Goal: Transaction & Acquisition: Download file/media

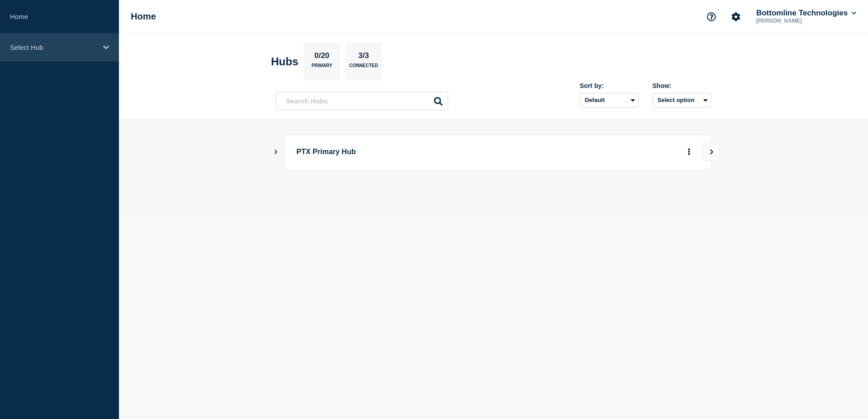
click at [57, 44] on p "Select Hub" at bounding box center [53, 48] width 87 height 8
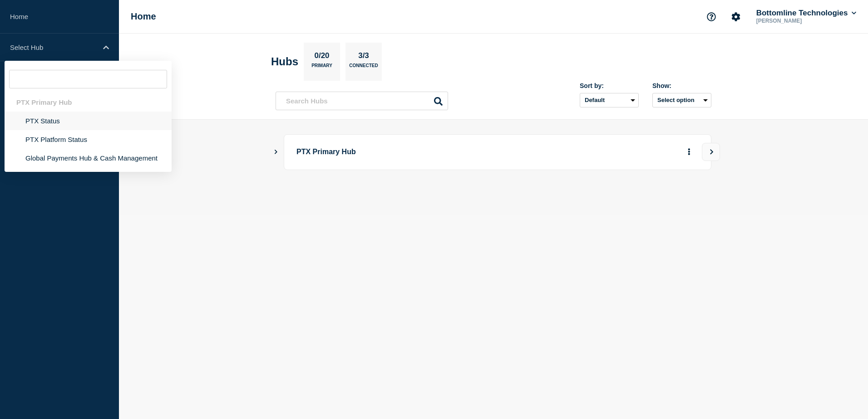
click at [57, 130] on li "PTX Status" at bounding box center [88, 139] width 167 height 19
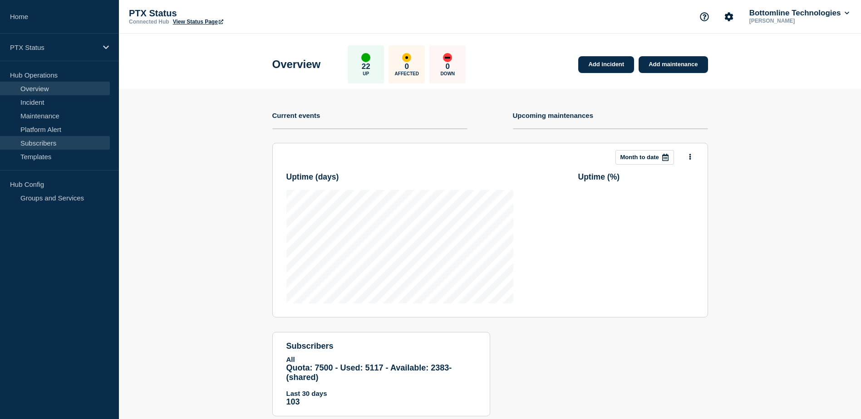
click at [77, 142] on link "Subscribers" at bounding box center [55, 143] width 110 height 14
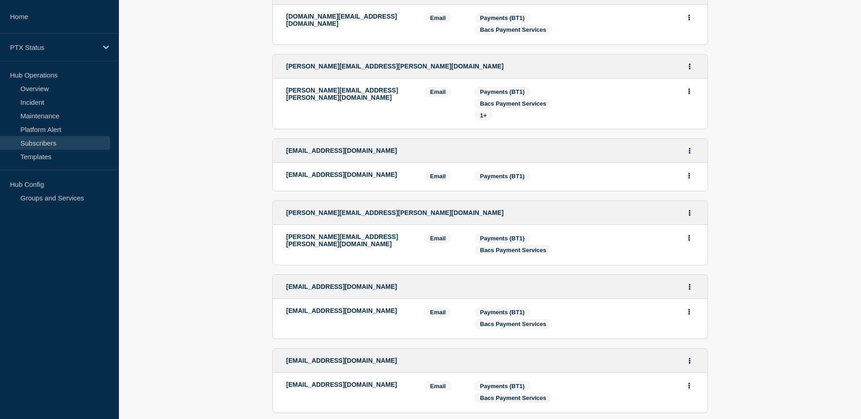
scroll to position [1656, 0]
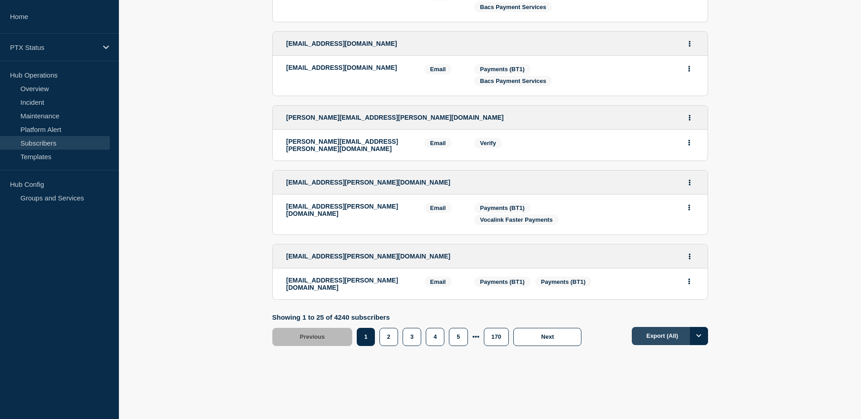
click at [658, 331] on button "Export (All)" at bounding box center [670, 336] width 76 height 18
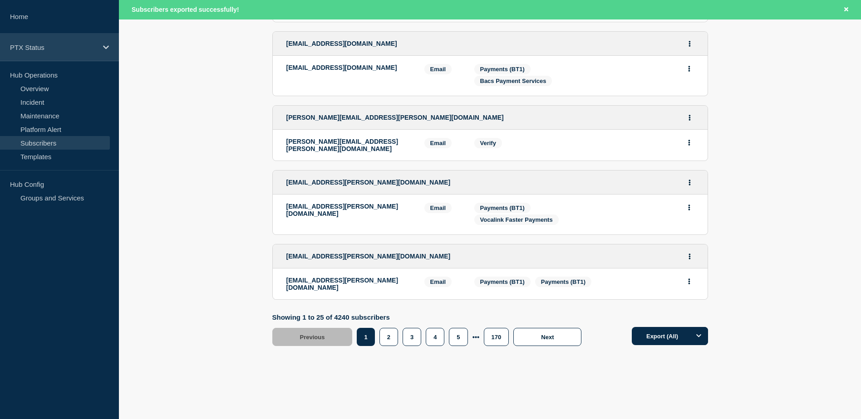
click at [51, 53] on div "PTX Status" at bounding box center [59, 48] width 119 height 28
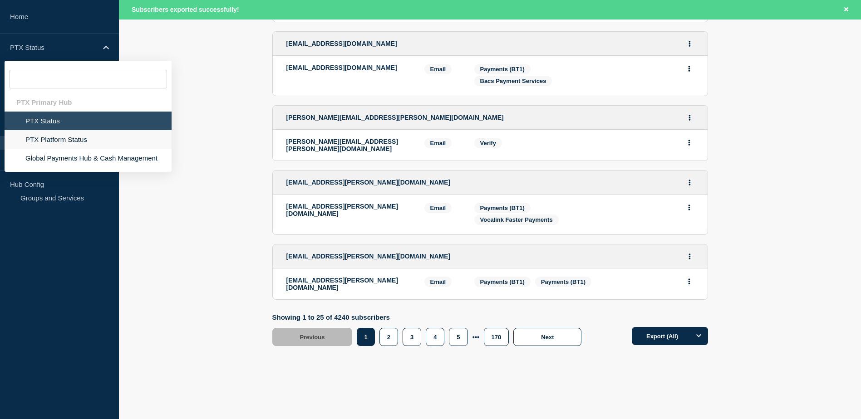
click at [55, 149] on li "PTX Platform Status" at bounding box center [88, 158] width 167 height 19
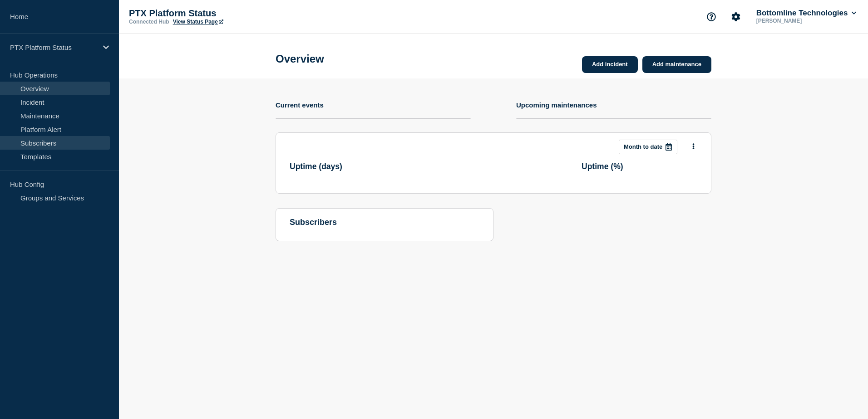
click at [56, 141] on link "Subscribers" at bounding box center [55, 143] width 110 height 14
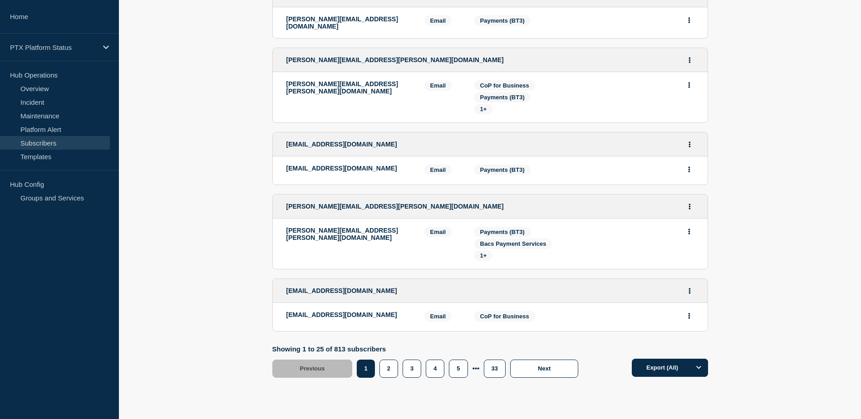
scroll to position [1651, 0]
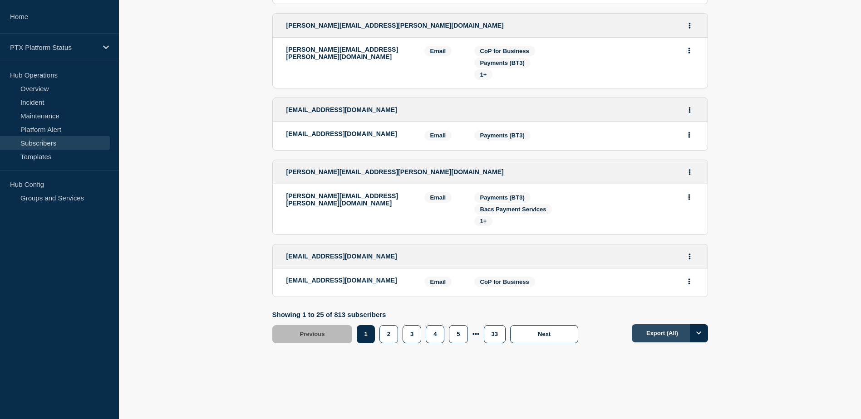
click at [663, 334] on button "Export (All)" at bounding box center [670, 333] width 76 height 18
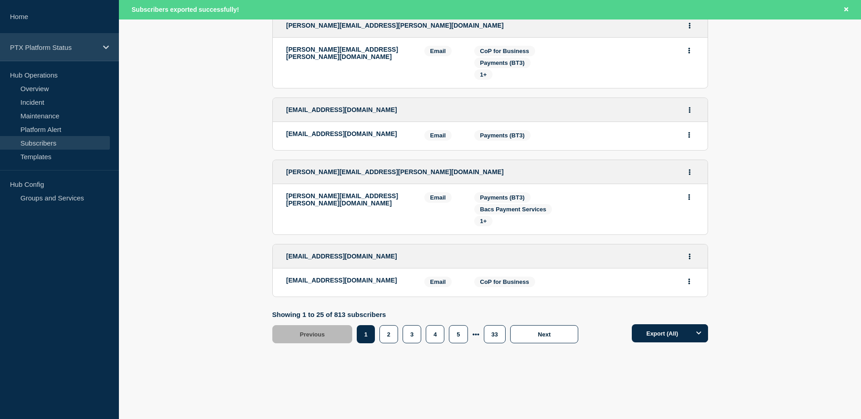
click at [58, 54] on div "PTX Platform Status" at bounding box center [59, 48] width 119 height 28
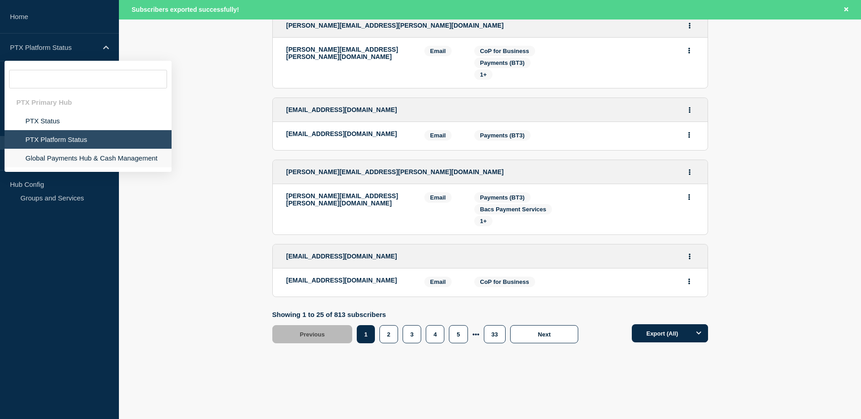
click at [71, 156] on li "Global Payments Hub & Cash Management" at bounding box center [88, 158] width 167 height 19
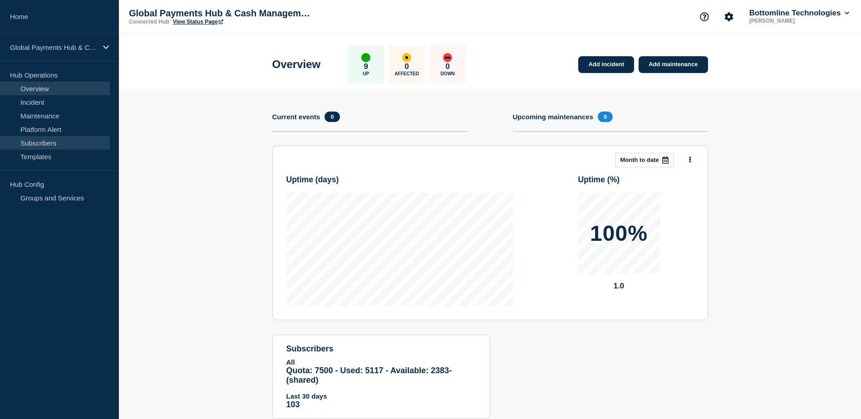
click at [59, 145] on link "Subscribers" at bounding box center [55, 143] width 110 height 14
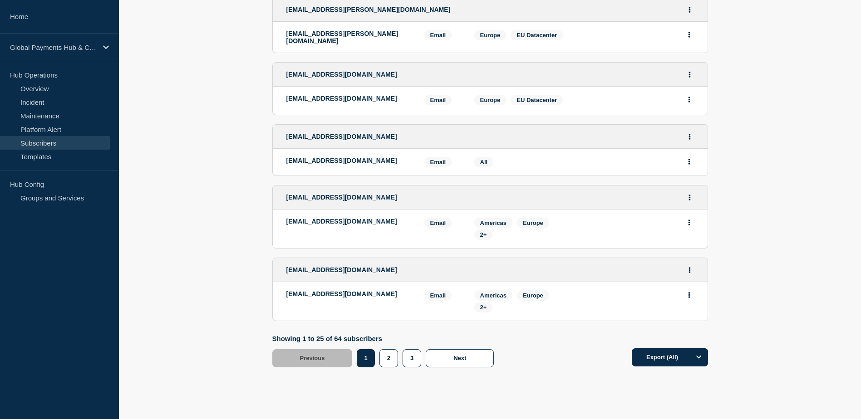
scroll to position [1448, 0]
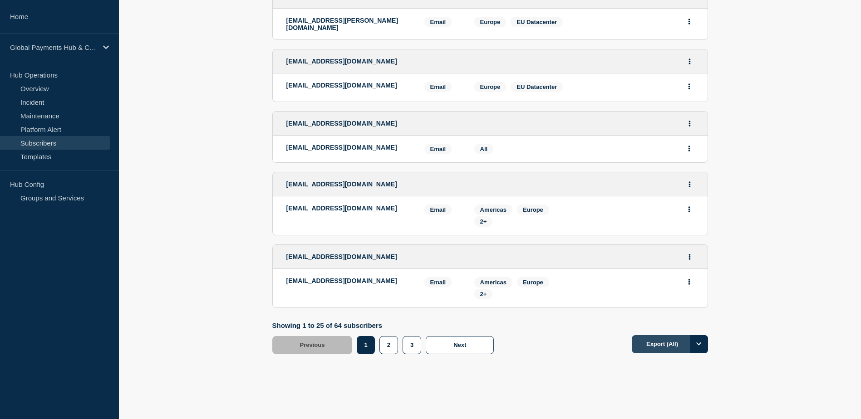
click at [672, 335] on button "Export (All)" at bounding box center [670, 344] width 76 height 18
